Goal: Task Accomplishment & Management: Use online tool/utility

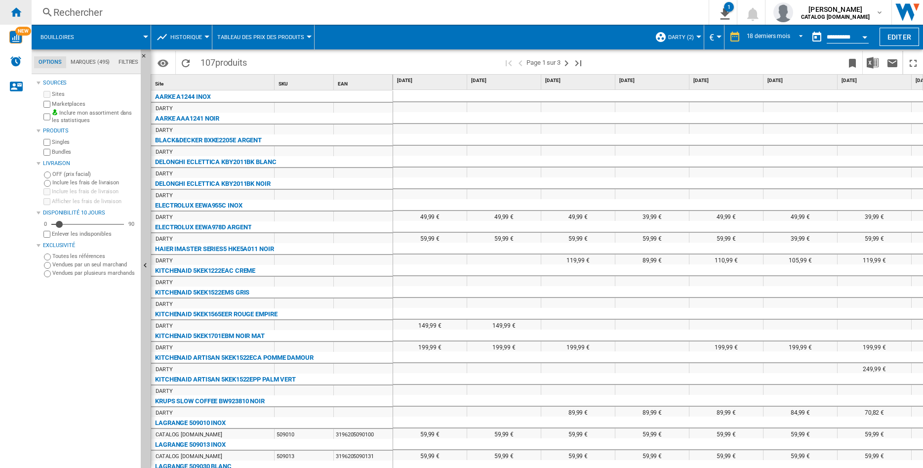
click at [15, 15] on ng-md-icon "Accueil" at bounding box center [16, 12] width 12 height 12
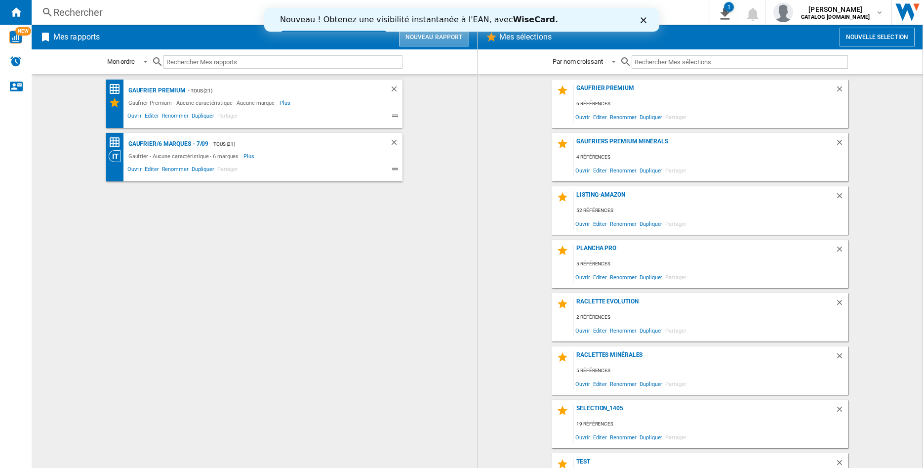
click at [438, 40] on button "Nouveau rapport" at bounding box center [434, 37] width 70 height 19
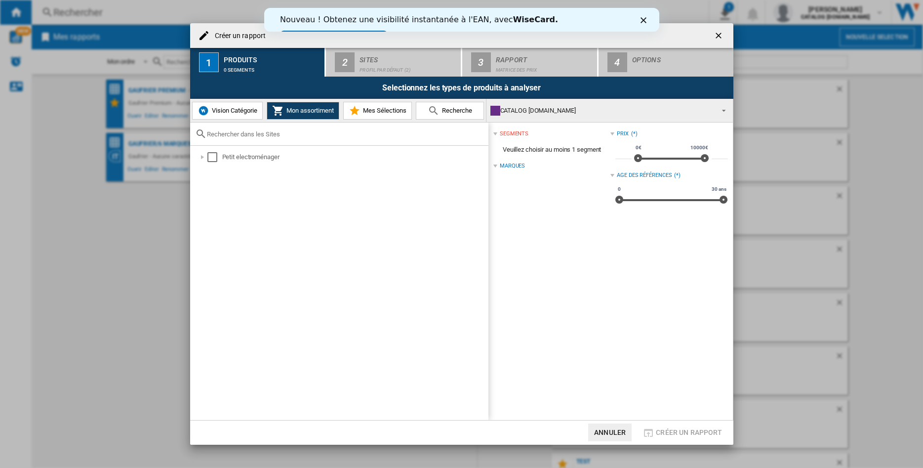
click at [206, 108] on img "Créer un ..." at bounding box center [204, 111] width 12 height 12
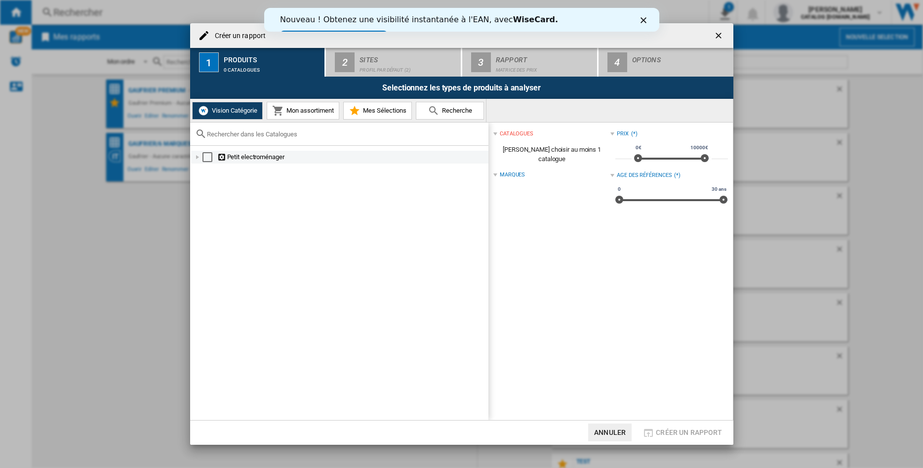
click at [196, 156] on div "Créer un ..." at bounding box center [198, 157] width 10 height 10
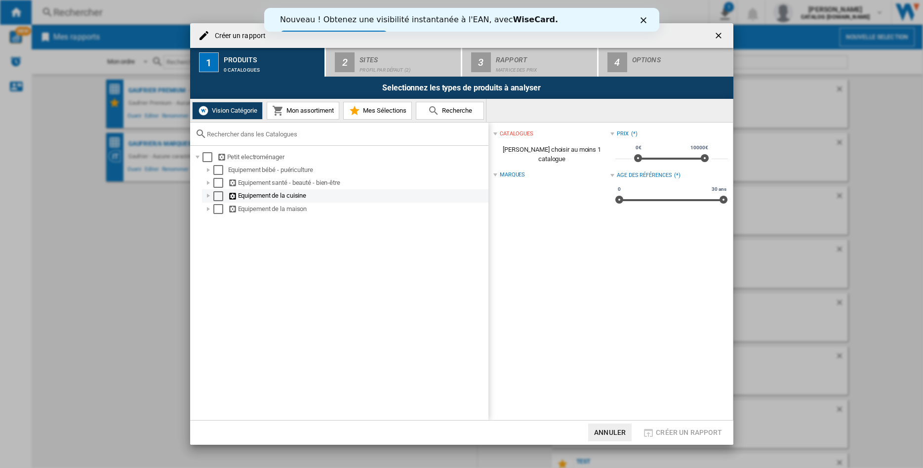
click at [208, 198] on div "Créer un ..." at bounding box center [209, 196] width 10 height 10
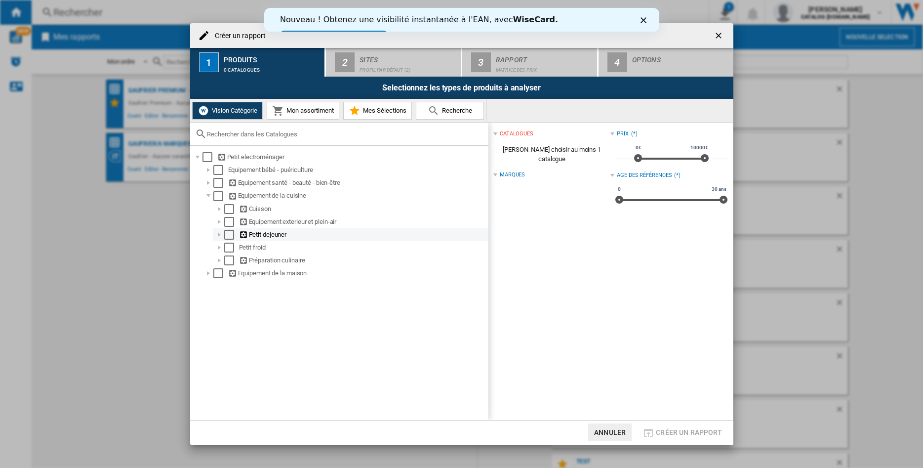
click at [217, 236] on div "Créer un ..." at bounding box center [219, 235] width 10 height 10
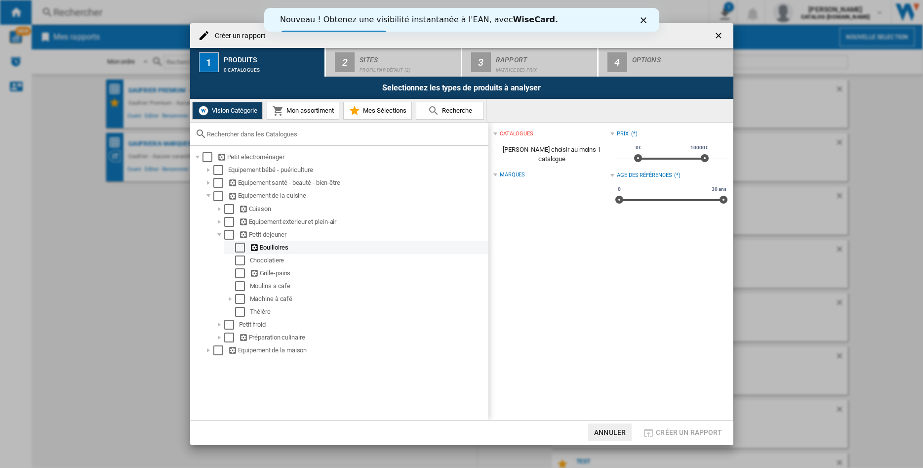
click at [240, 252] on div "Select" at bounding box center [240, 248] width 10 height 10
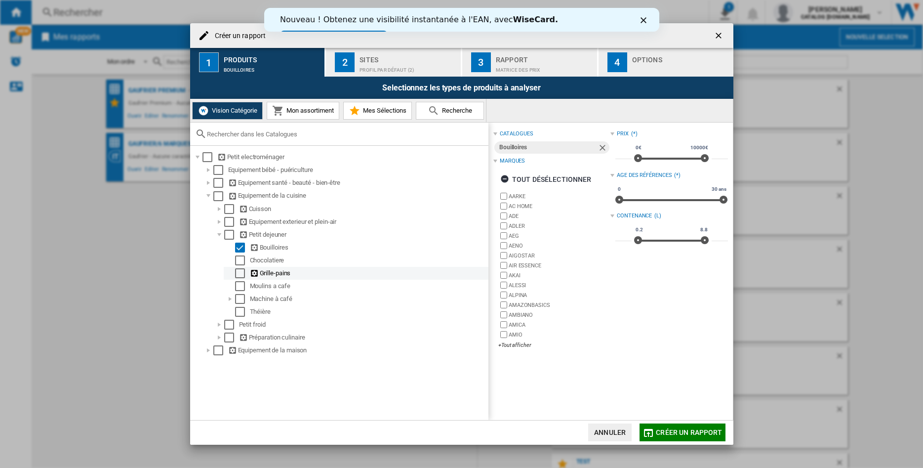
click at [240, 275] on div "Select" at bounding box center [240, 273] width 10 height 10
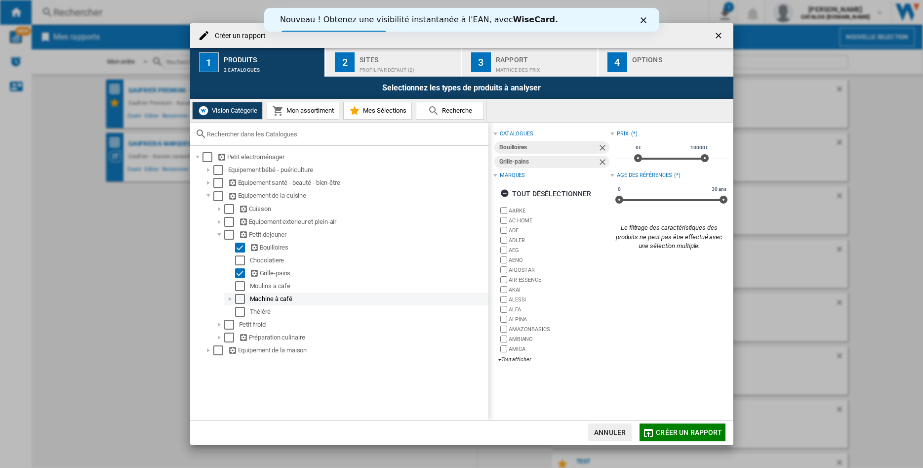
click at [240, 299] on div "Select" at bounding box center [240, 299] width 10 height 10
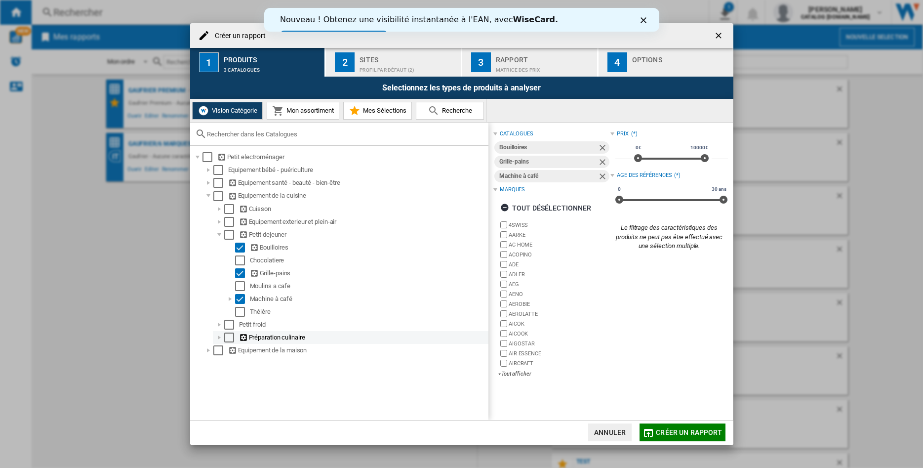
click at [219, 338] on div "Créer un ..." at bounding box center [219, 337] width 10 height 10
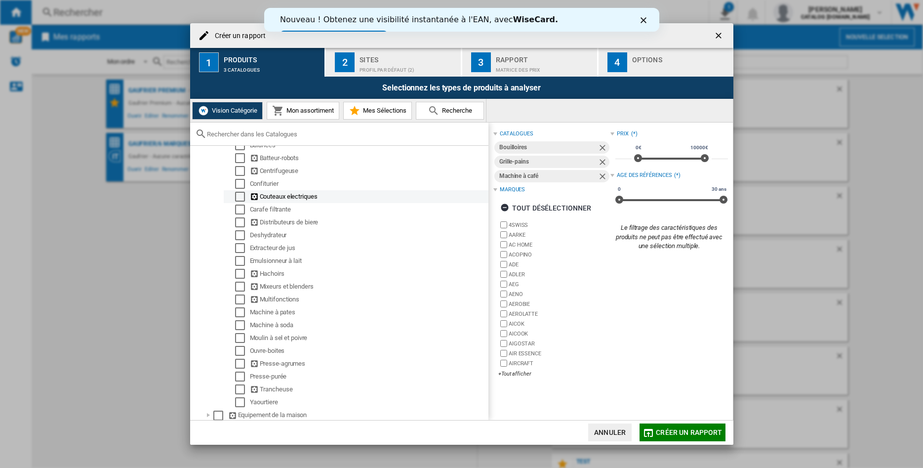
scroll to position [237, 0]
click at [238, 363] on div "Select" at bounding box center [240, 362] width 10 height 10
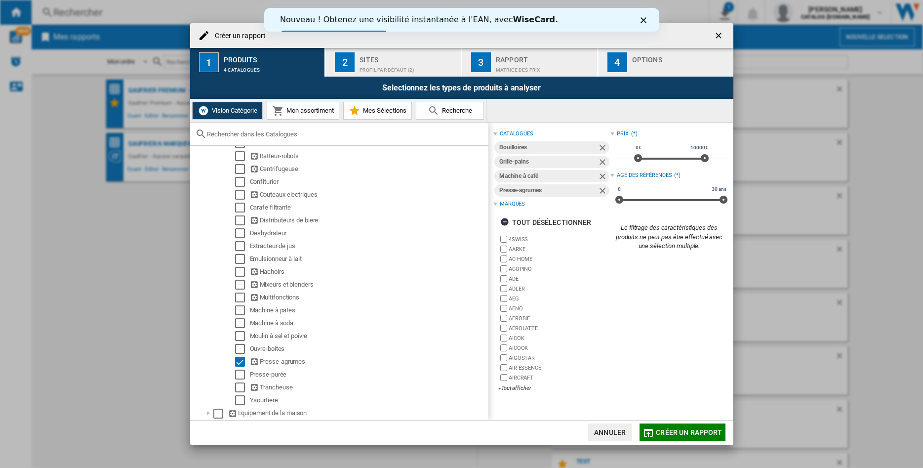
click at [369, 62] on div "Sites" at bounding box center [408, 57] width 97 height 10
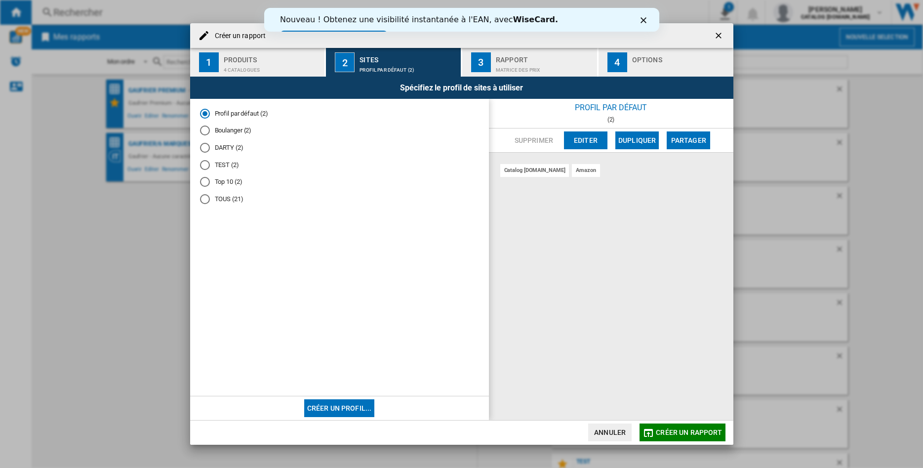
click at [207, 152] on div "DARTY (2)" at bounding box center [205, 148] width 10 height 10
click at [503, 66] on div "Matrice des prix" at bounding box center [544, 67] width 97 height 10
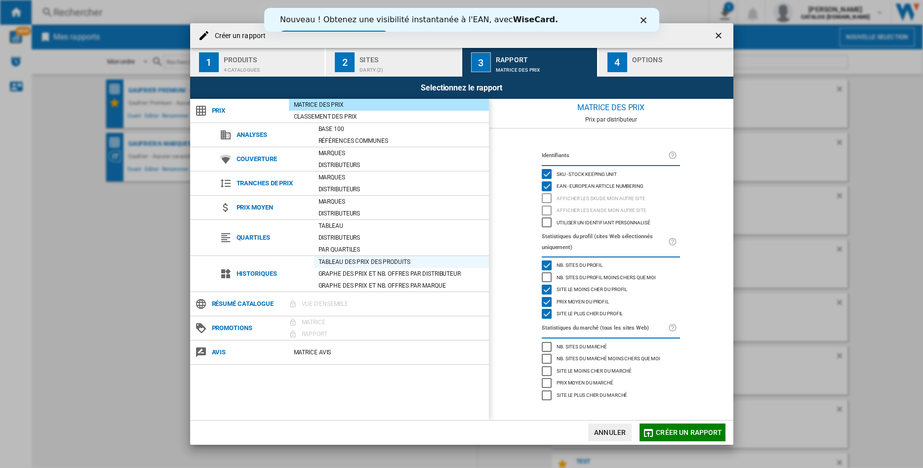
click at [385, 265] on div "Tableau des prix des produits" at bounding box center [401, 262] width 175 height 10
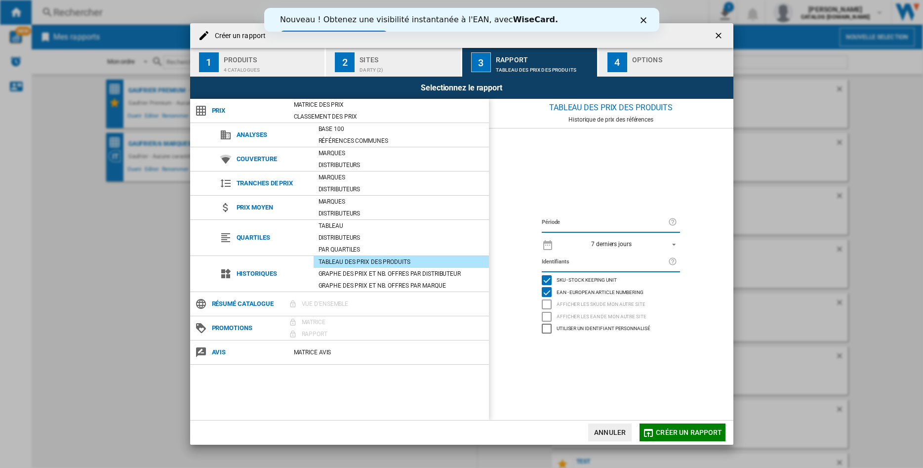
click at [673, 241] on span "REPORTS.WIZARD.STEPS.REPORT.STEPS.REPORT_OPTIONS.PERIOD: 7 derniers jours" at bounding box center [671, 243] width 12 height 9
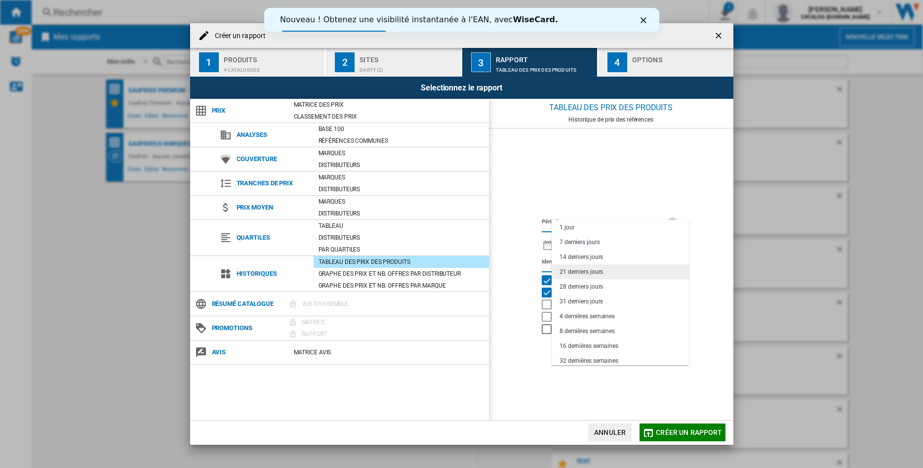
scroll to position [62, 0]
click at [589, 356] on div "18 derniers mois" at bounding box center [581, 358] width 43 height 8
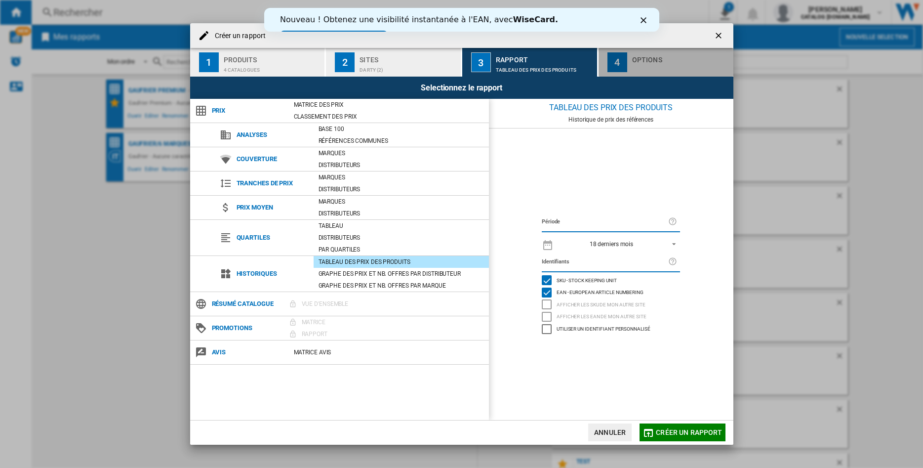
click at [645, 65] on div "Créer un ..." at bounding box center [680, 67] width 97 height 10
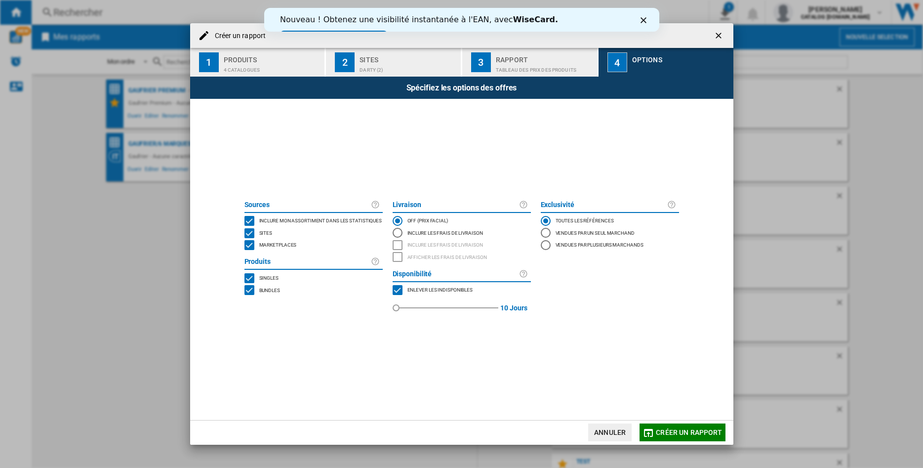
click at [249, 249] on div "MARKETPLACES" at bounding box center [250, 245] width 10 height 10
click at [675, 430] on span "Créer un rapport" at bounding box center [689, 432] width 66 height 8
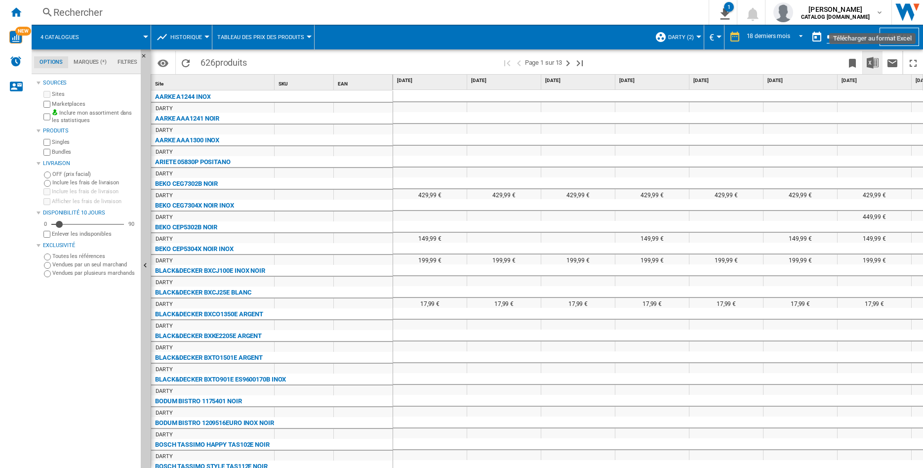
click at [870, 61] on img "Télécharger au format Excel" at bounding box center [873, 63] width 12 height 12
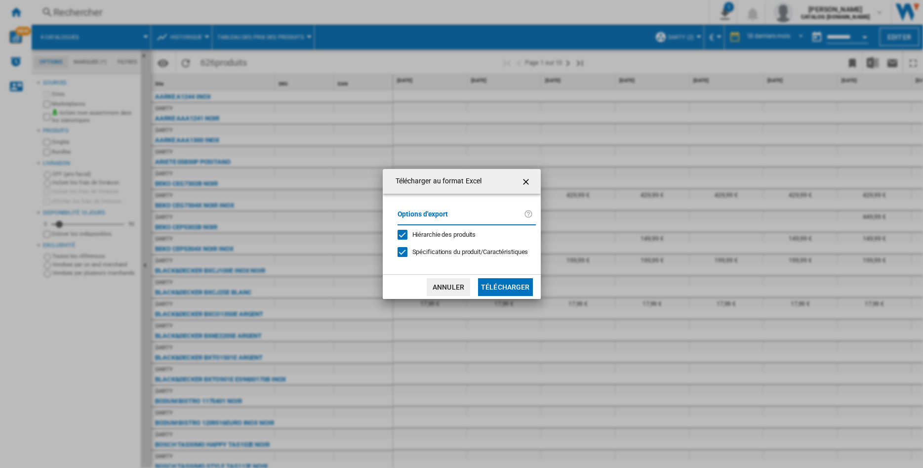
click at [498, 286] on button "Télécharger" at bounding box center [505, 287] width 55 height 18
